Goal: Information Seeking & Learning: Learn about a topic

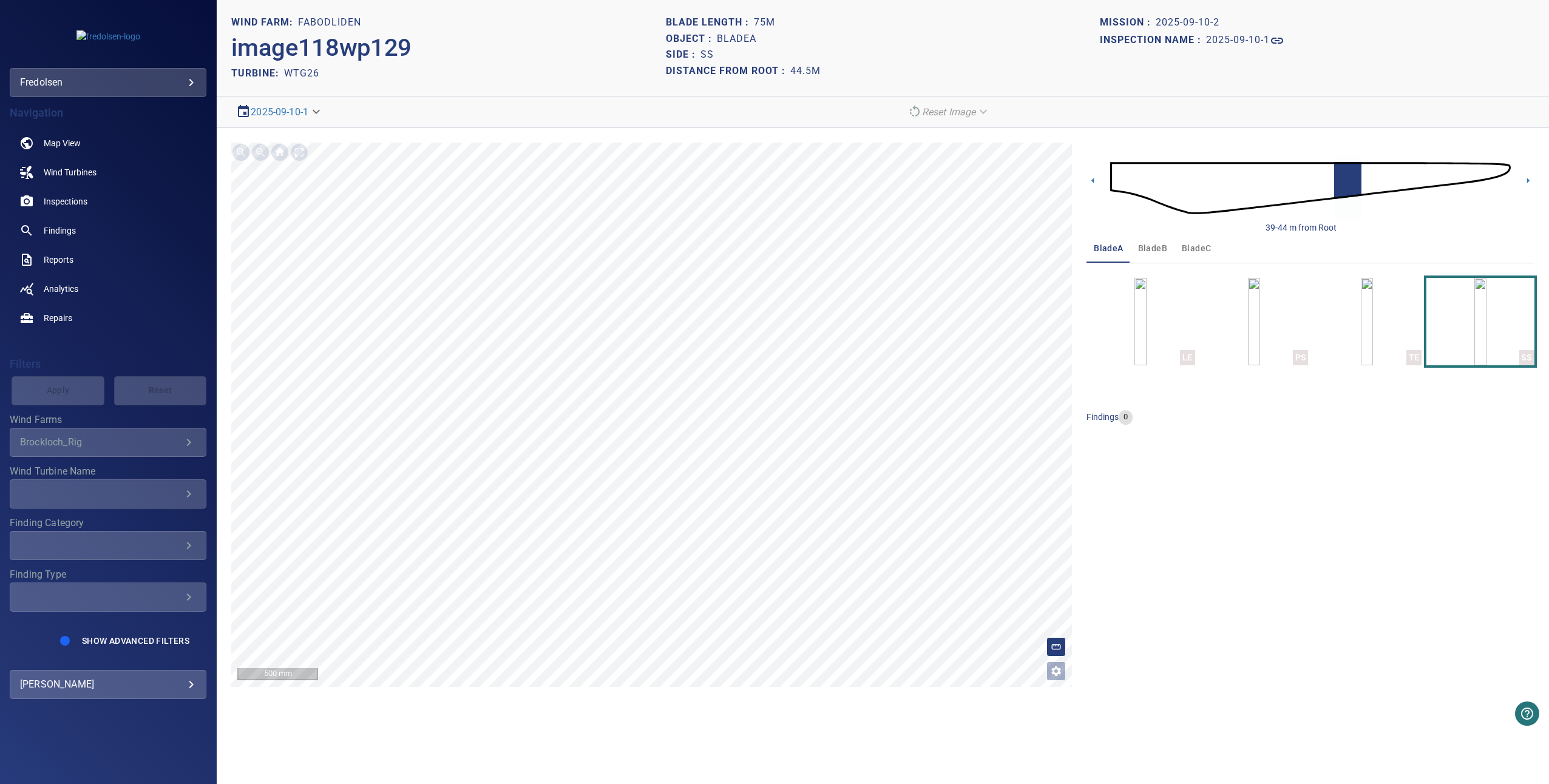
click at [1151, 660] on div "39-44 m from Root bladeA bladeB bladeC LE PS TE SS findings 0" at bounding box center [1310, 415] width 448 height 544
click at [1058, 673] on icon "Open image filters and tagging options" at bounding box center [1055, 671] width 10 height 10
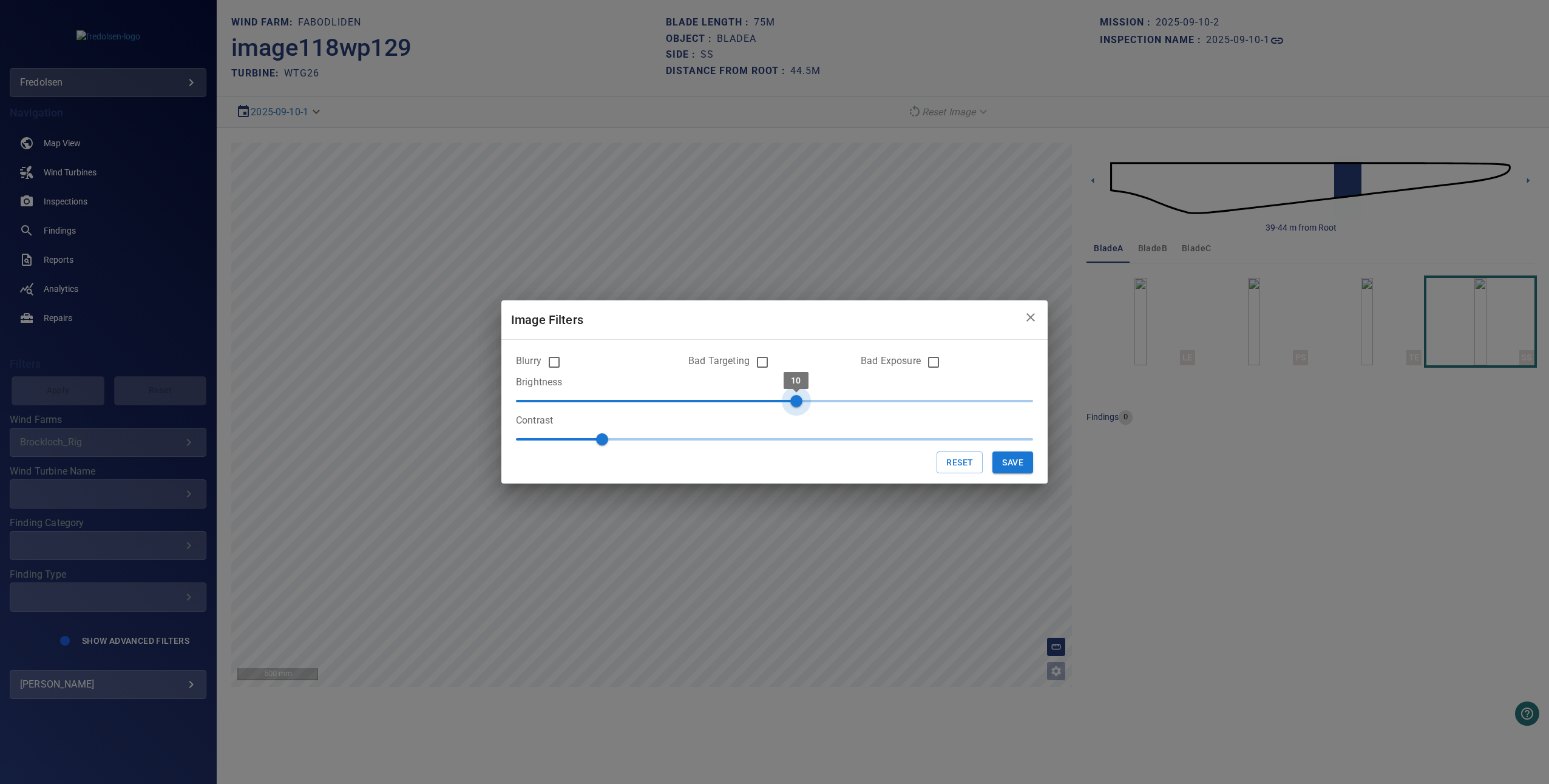
type input "*"
drag, startPoint x: 796, startPoint y: 401, endPoint x: 780, endPoint y: 401, distance: 16.0
click at [780, 401] on span "0" at bounding box center [774, 401] width 12 height 12
click at [1009, 461] on button "Save" at bounding box center [1012, 463] width 41 height 22
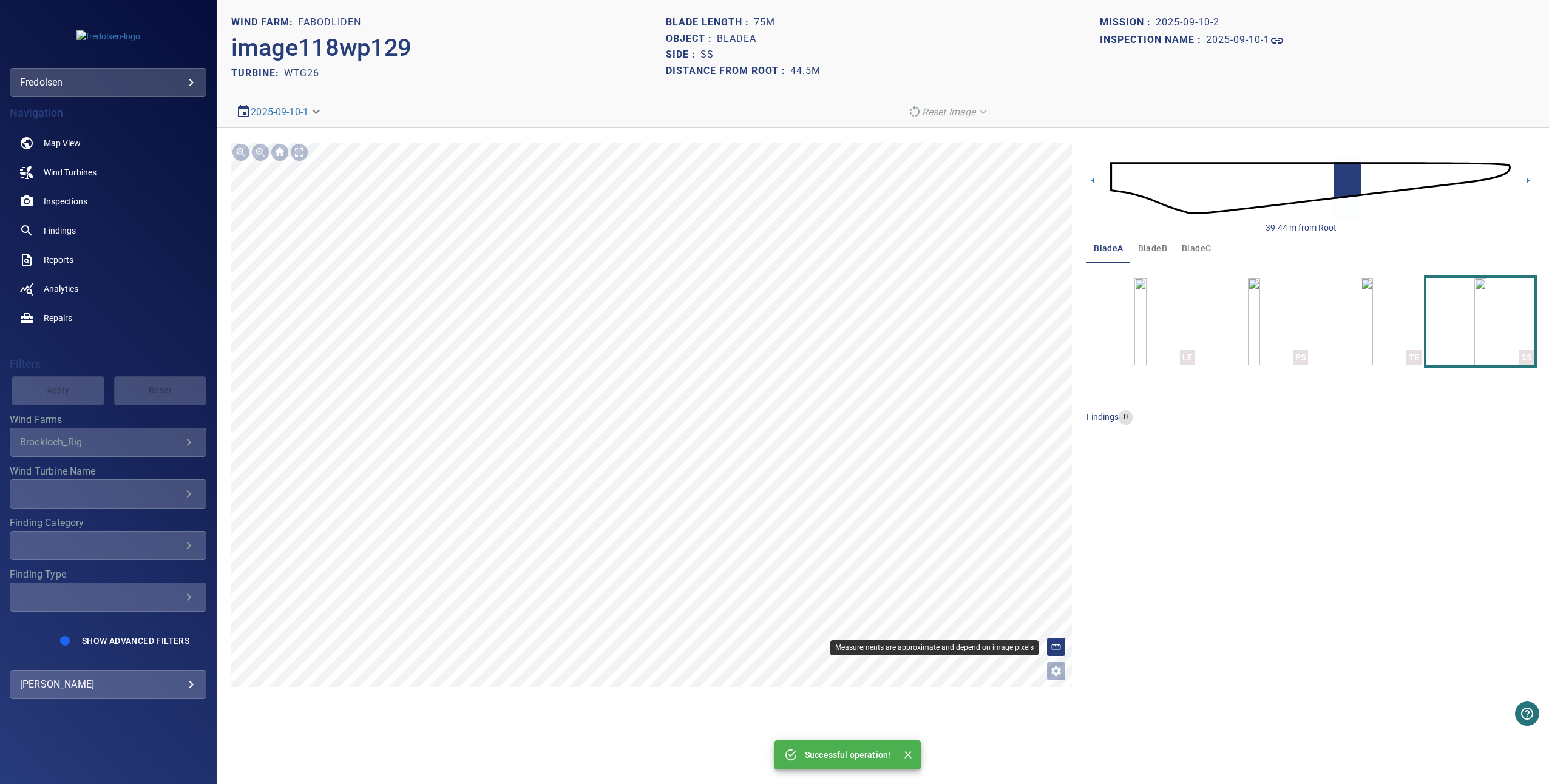
click at [1063, 641] on div at bounding box center [1056, 647] width 19 height 19
click at [1061, 666] on icon "Open image filters and tagging options" at bounding box center [1056, 671] width 12 height 12
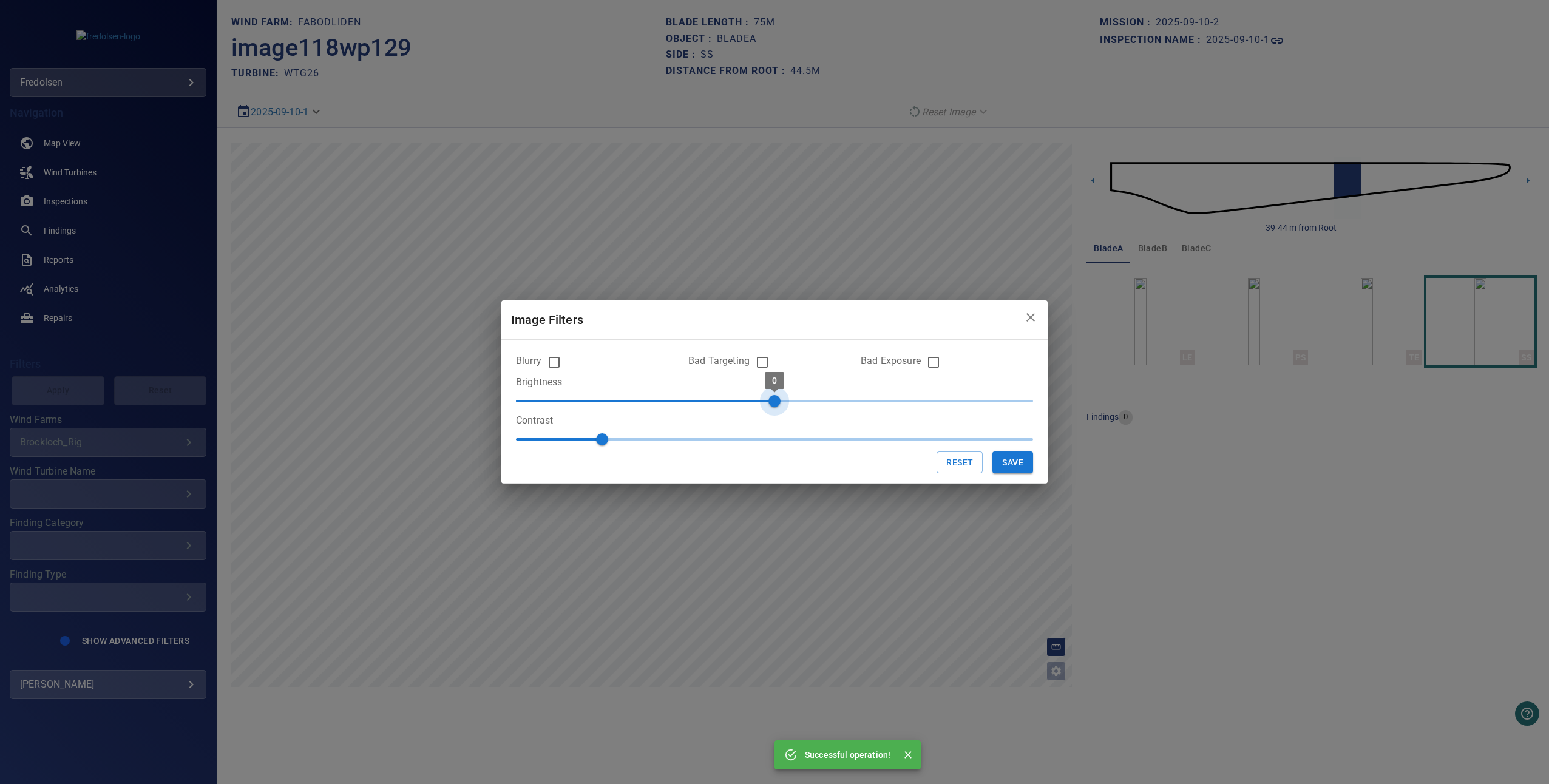
type input "***"
drag, startPoint x: 772, startPoint y: 401, endPoint x: 981, endPoint y: 447, distance: 214.0
click at [769, 398] on span "0" at bounding box center [774, 401] width 12 height 12
click at [1009, 459] on button "Save" at bounding box center [1012, 463] width 41 height 22
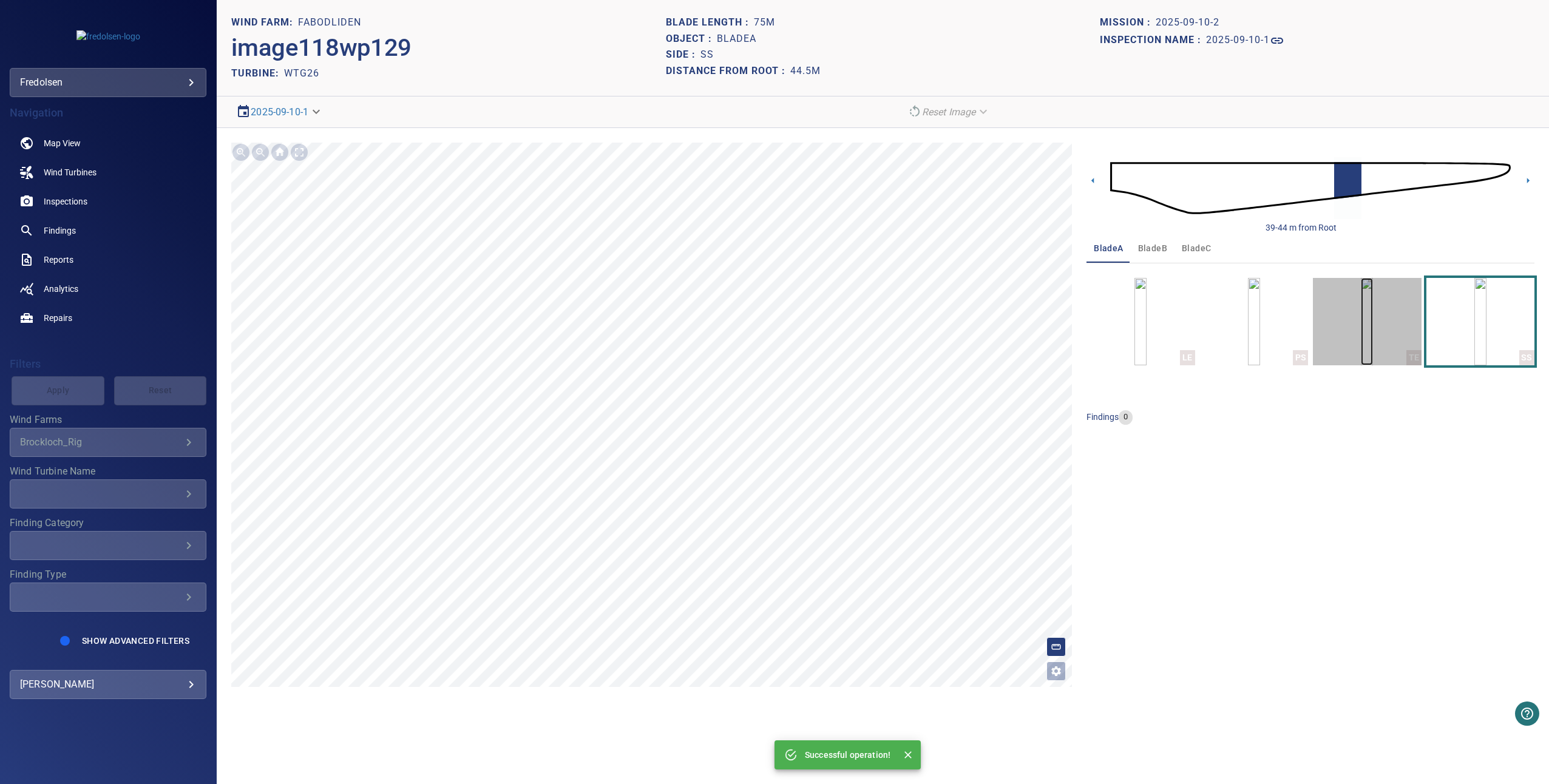
click at [1361, 339] on img "button" at bounding box center [1367, 322] width 12 height 88
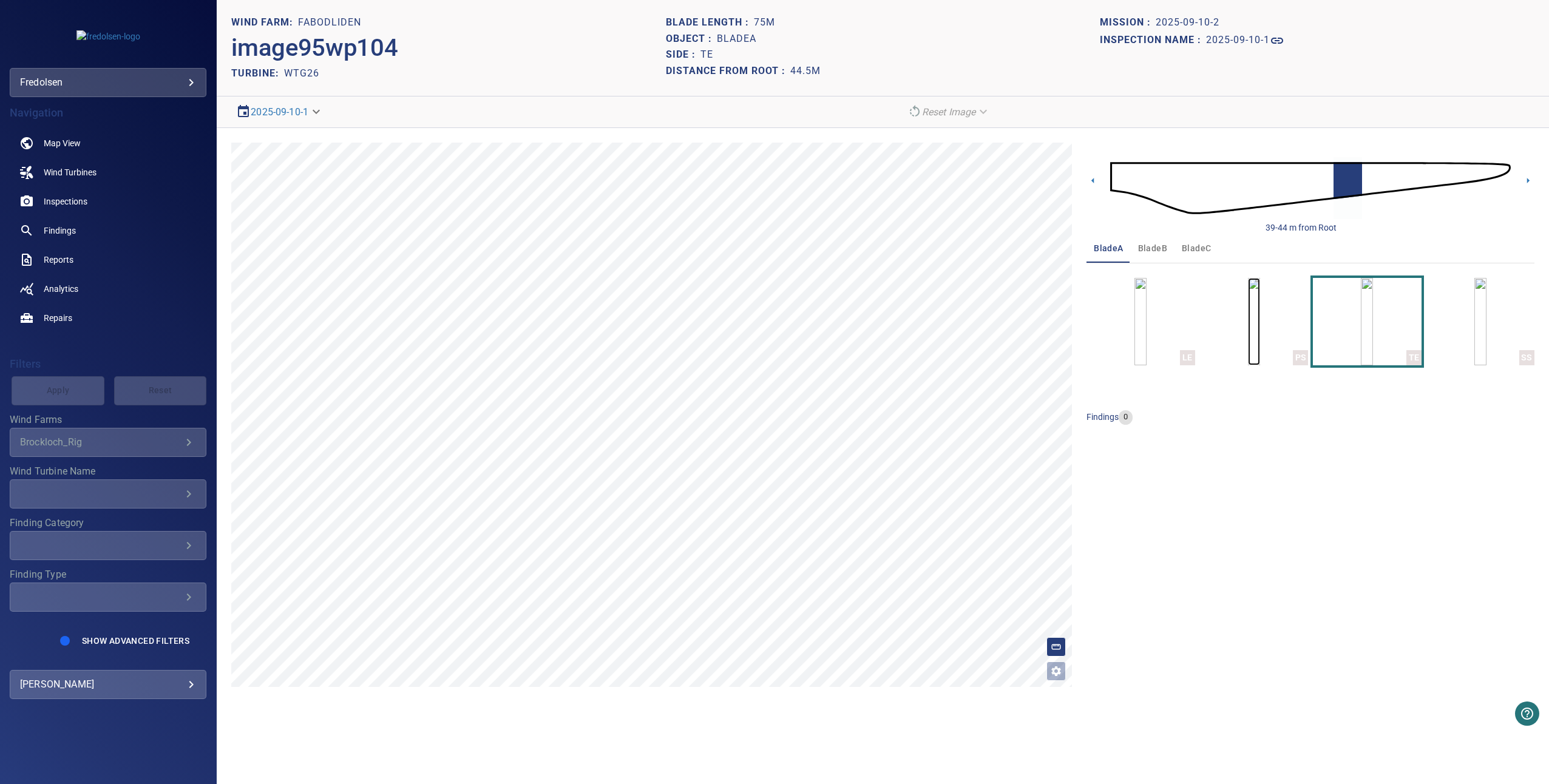
click at [1260, 348] on img "button" at bounding box center [1254, 322] width 12 height 88
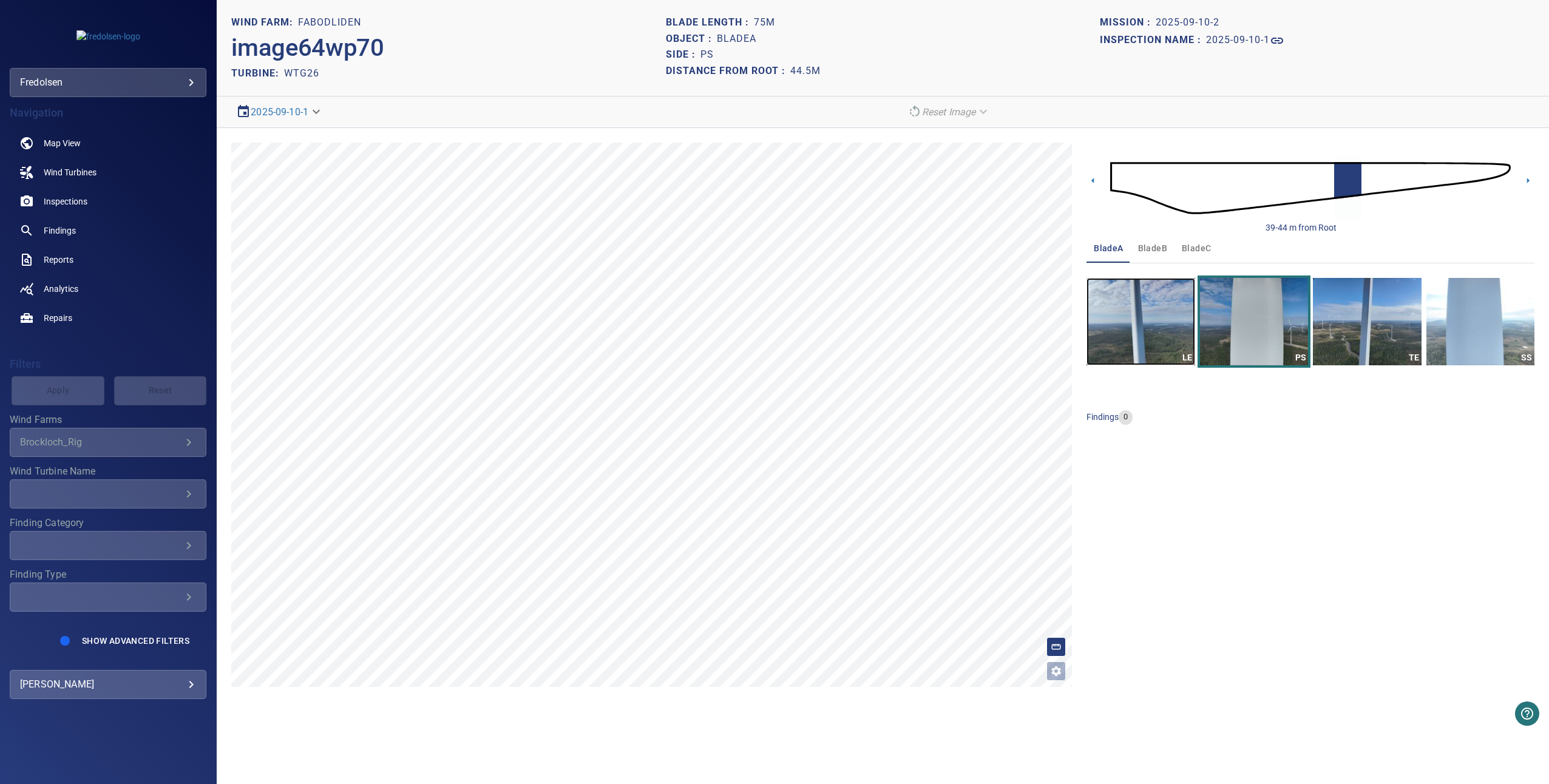
click at [1167, 337] on img "button" at bounding box center [1140, 322] width 108 height 88
click at [1525, 181] on icon at bounding box center [1527, 180] width 13 height 13
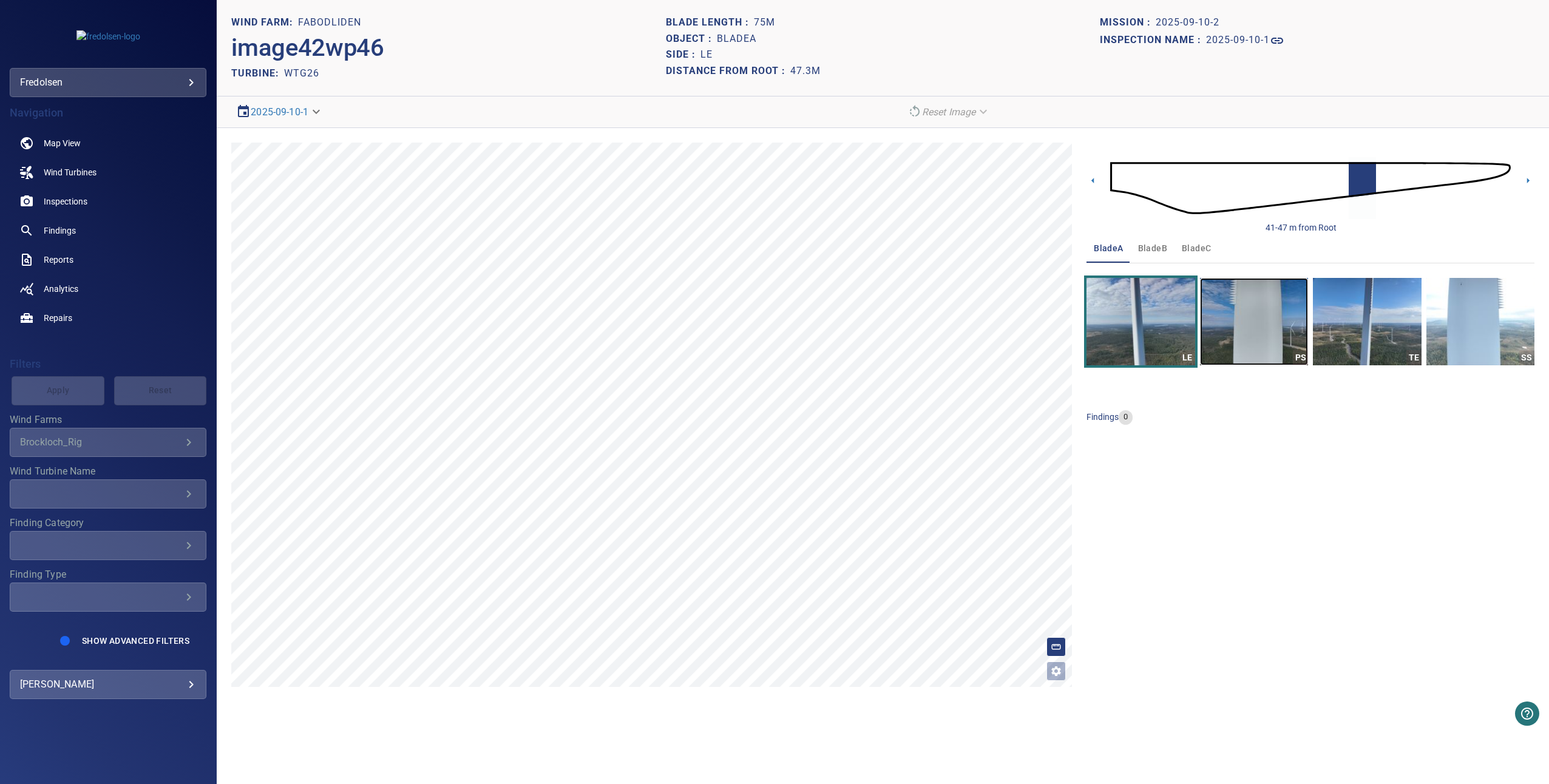
click at [1223, 302] on img "button" at bounding box center [1253, 322] width 108 height 88
click at [1348, 331] on img "button" at bounding box center [1366, 322] width 108 height 88
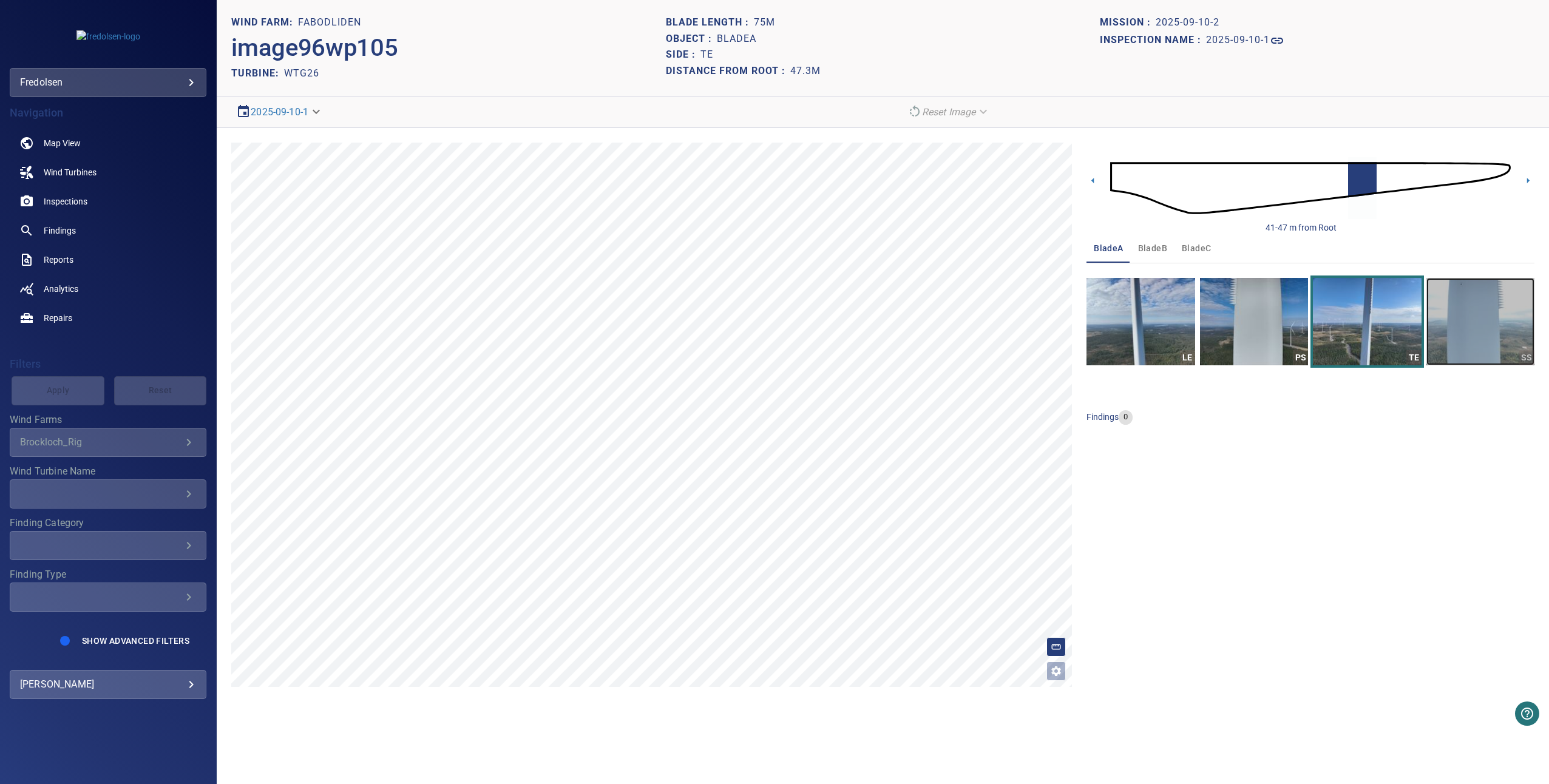
click at [1487, 348] on img "button" at bounding box center [1480, 322] width 108 height 88
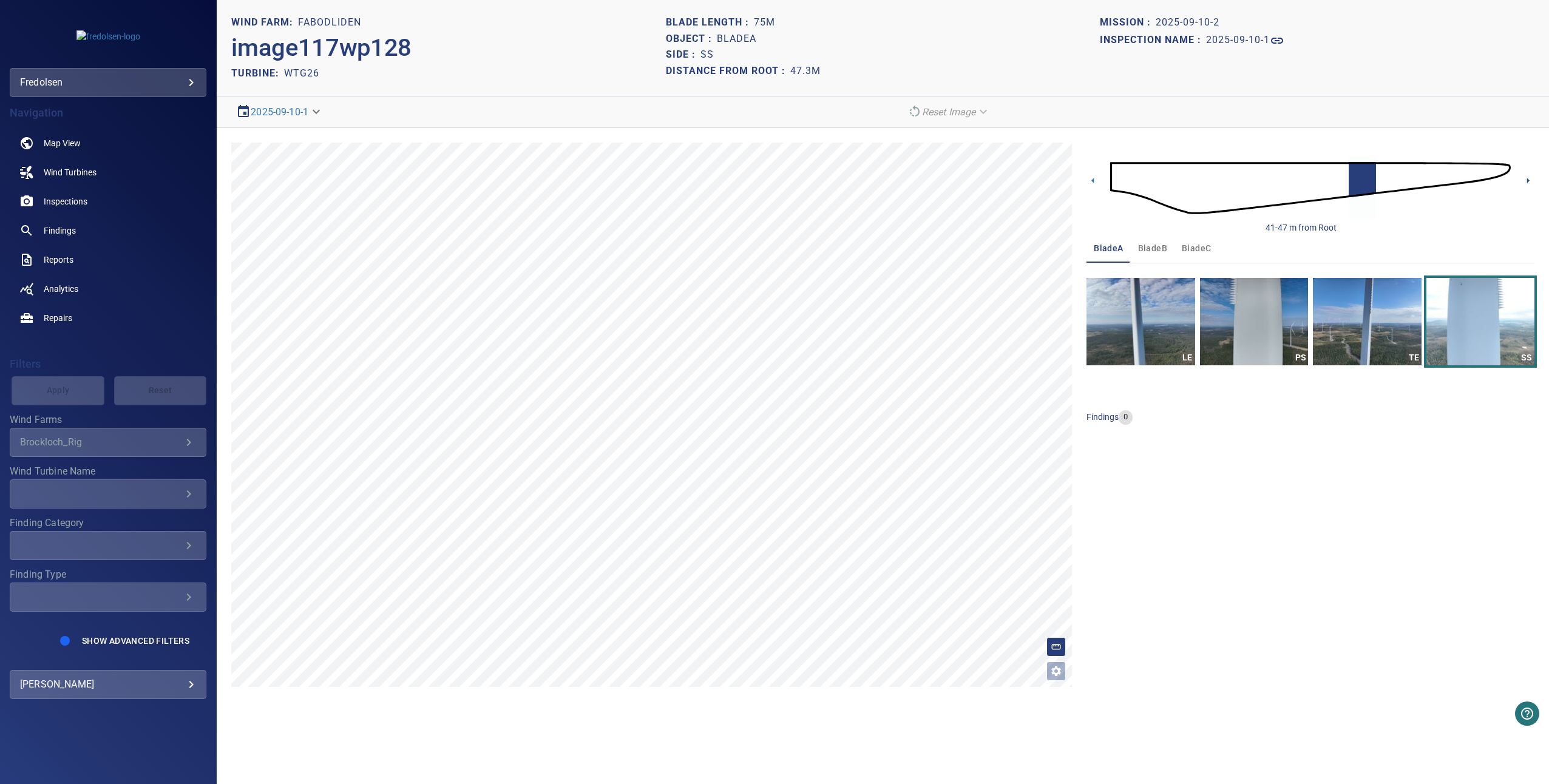
click at [1527, 176] on icon at bounding box center [1527, 180] width 13 height 13
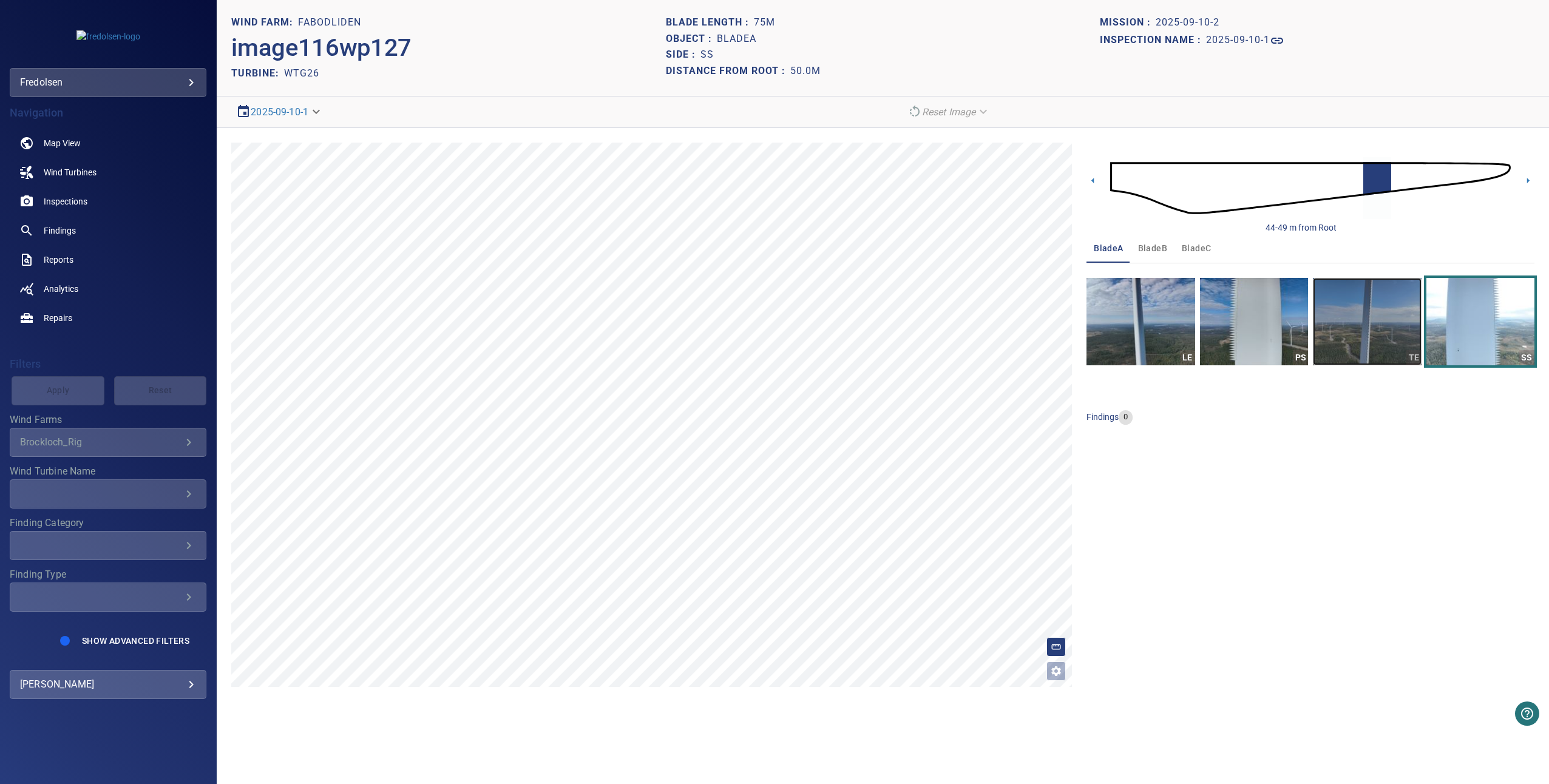
click at [1336, 329] on img "button" at bounding box center [1366, 322] width 108 height 88
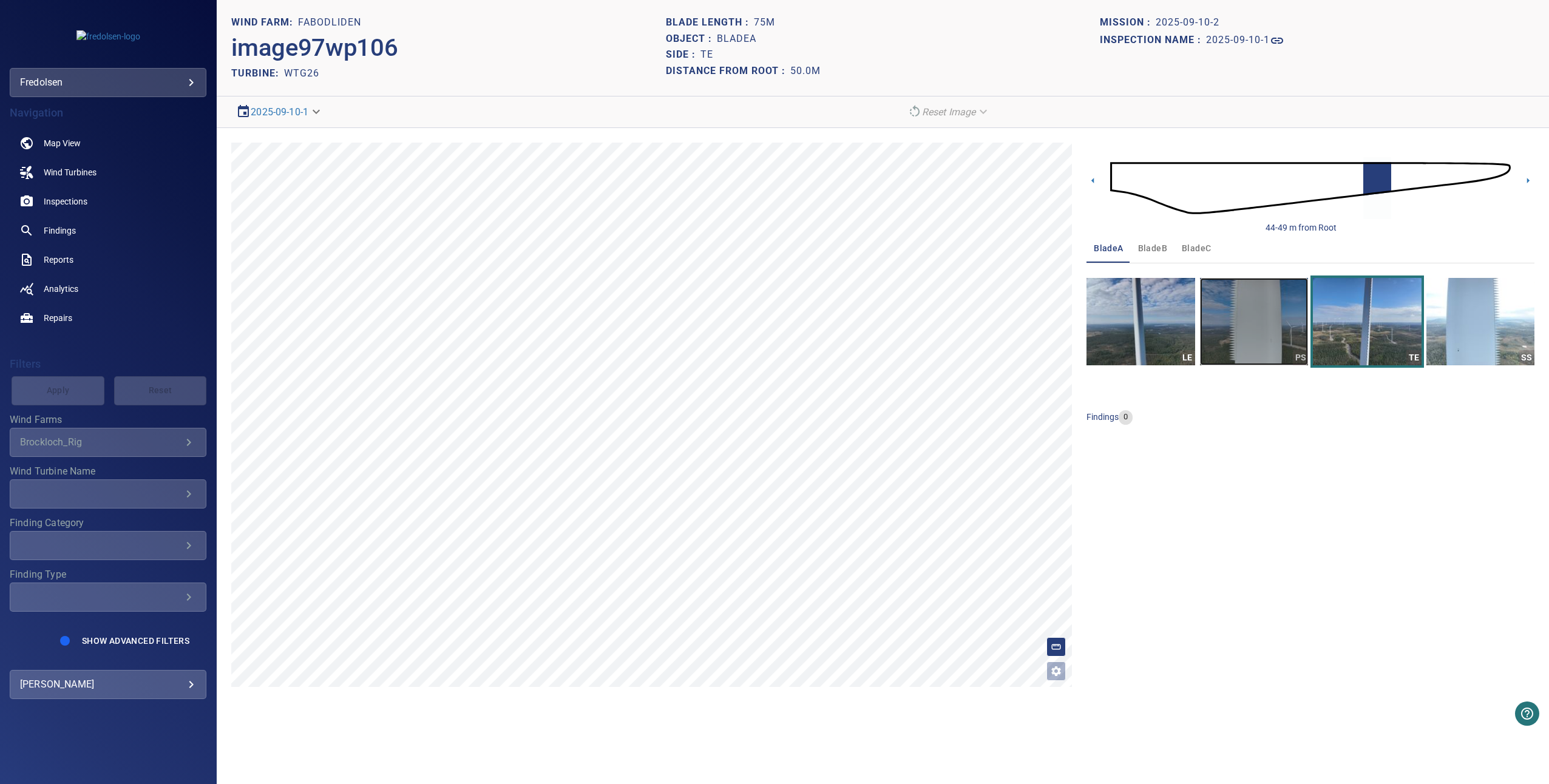
click at [1243, 326] on img "button" at bounding box center [1253, 322] width 108 height 88
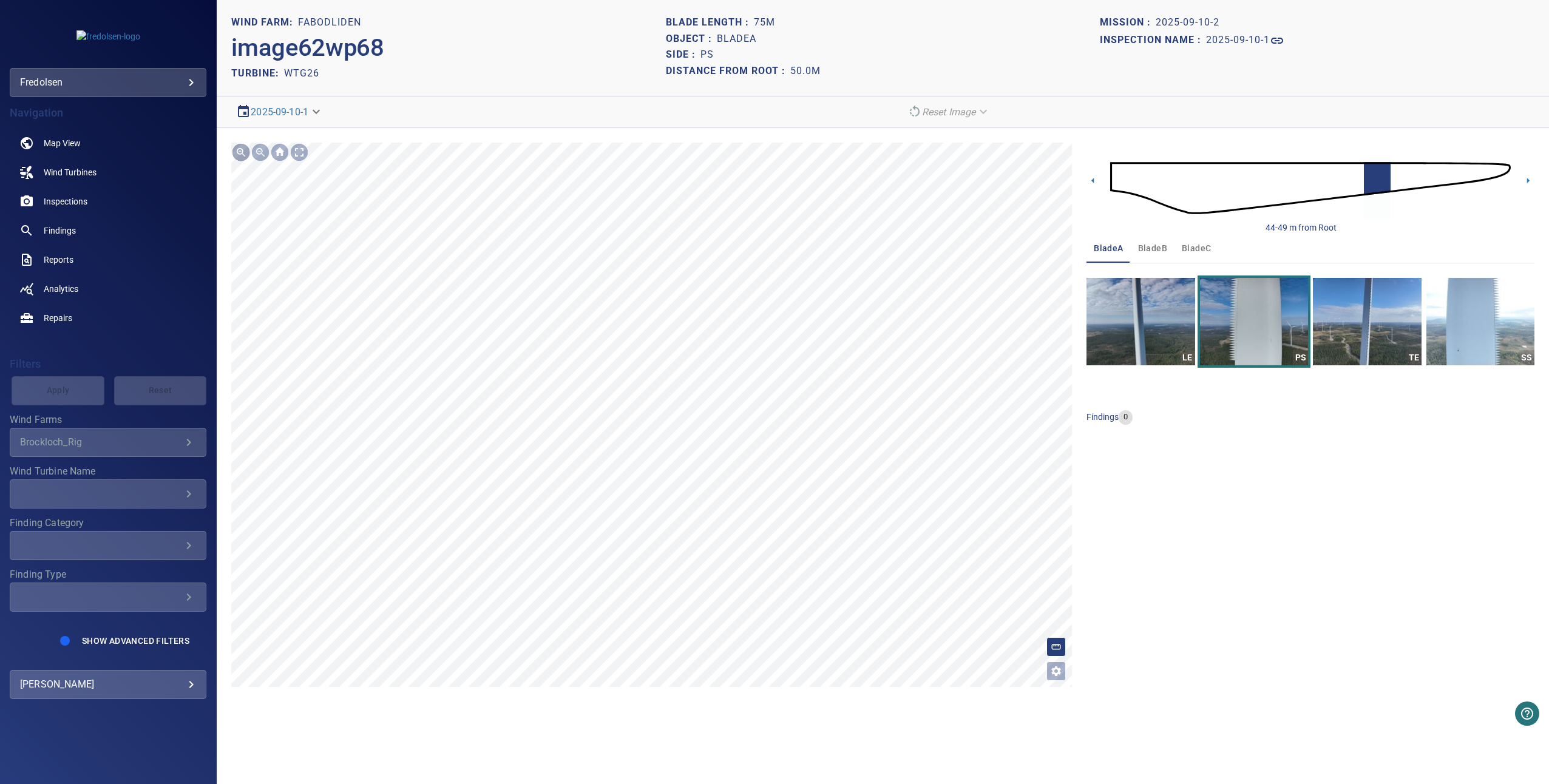
click at [239, 152] on div at bounding box center [241, 152] width 19 height 19
click at [1160, 294] on img "button" at bounding box center [1140, 322] width 108 height 88
click at [1531, 176] on icon at bounding box center [1527, 180] width 13 height 13
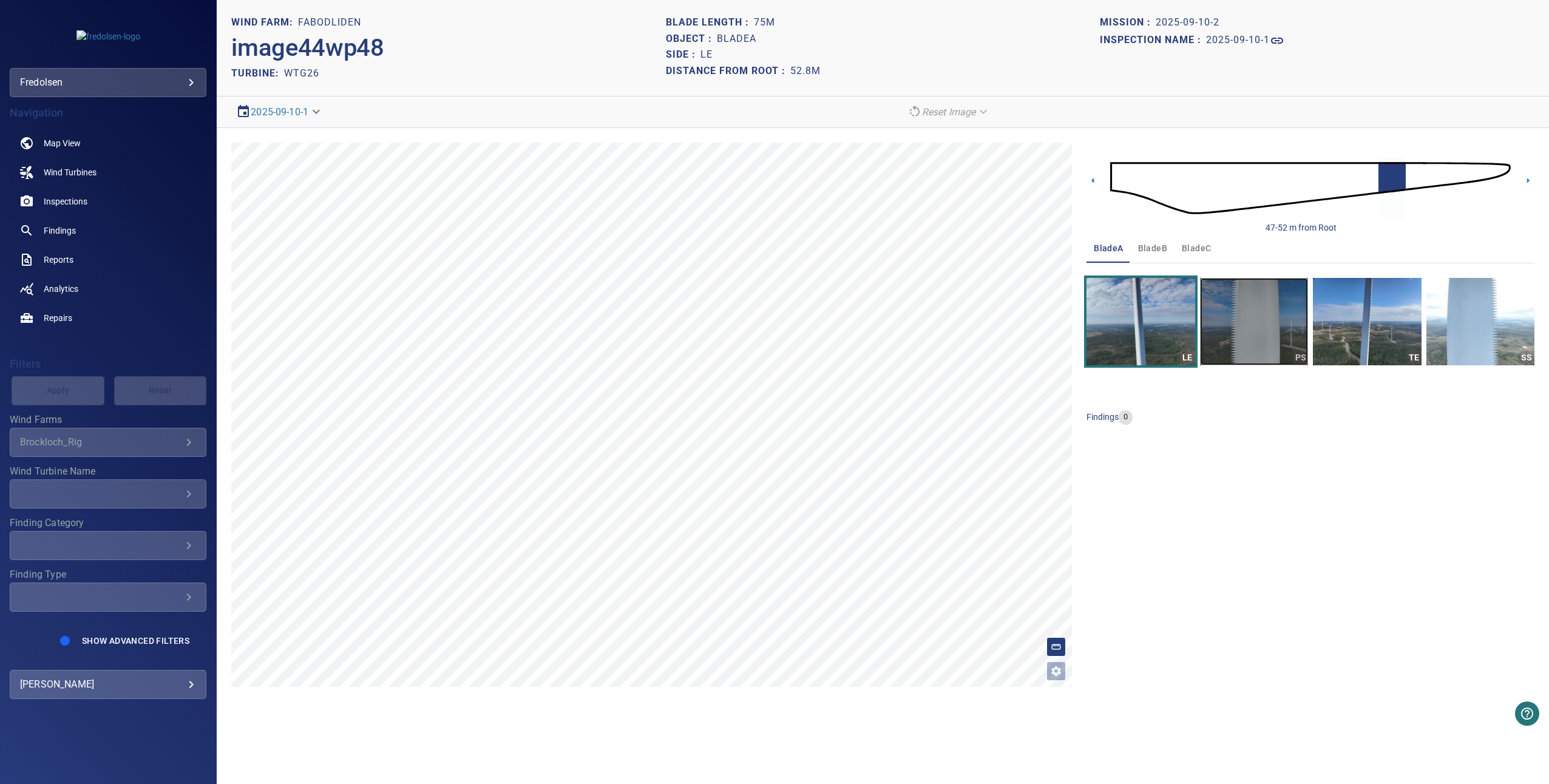
click at [1212, 311] on img "button" at bounding box center [1253, 322] width 108 height 88
